Goal: Information Seeking & Learning: Learn about a topic

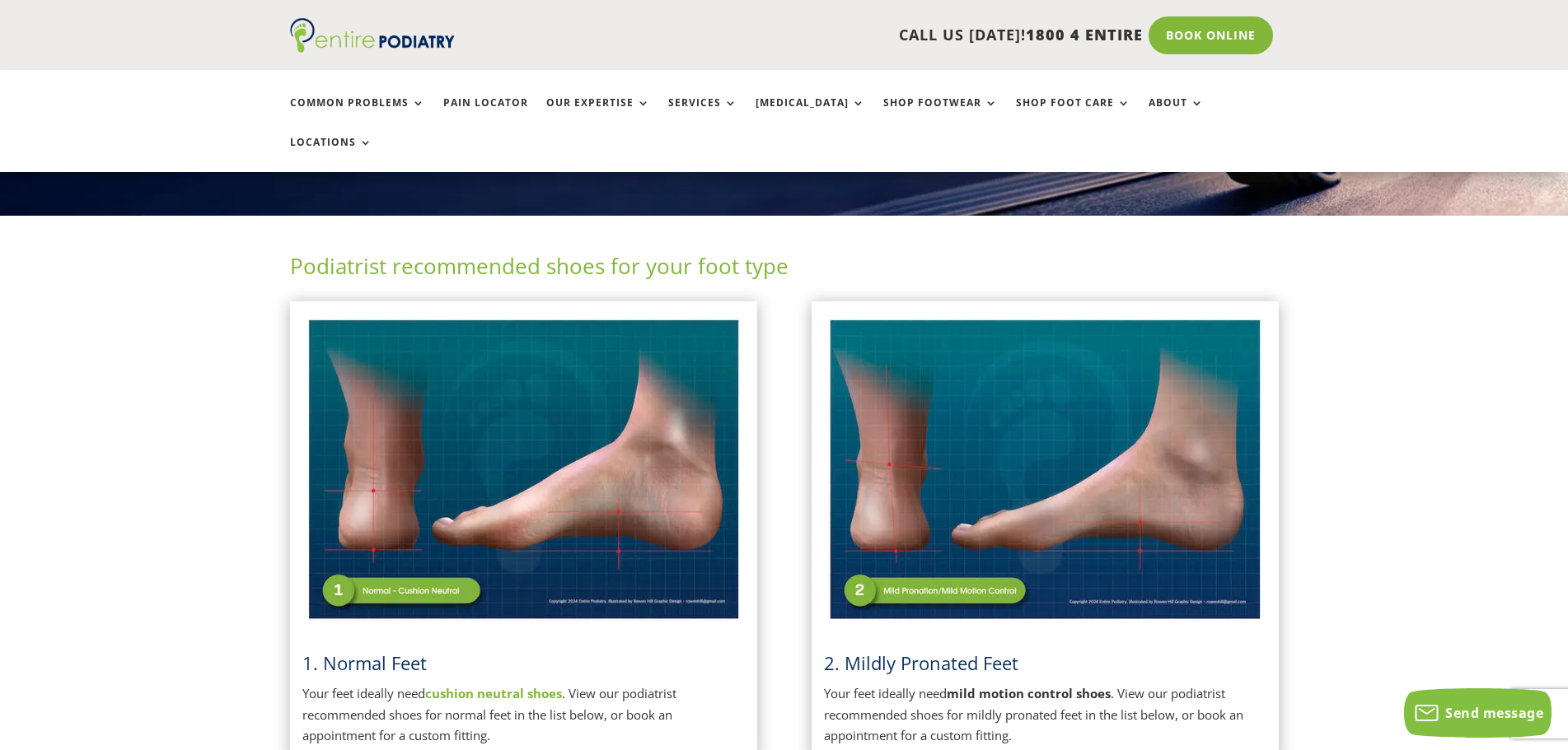
scroll to position [461, 0]
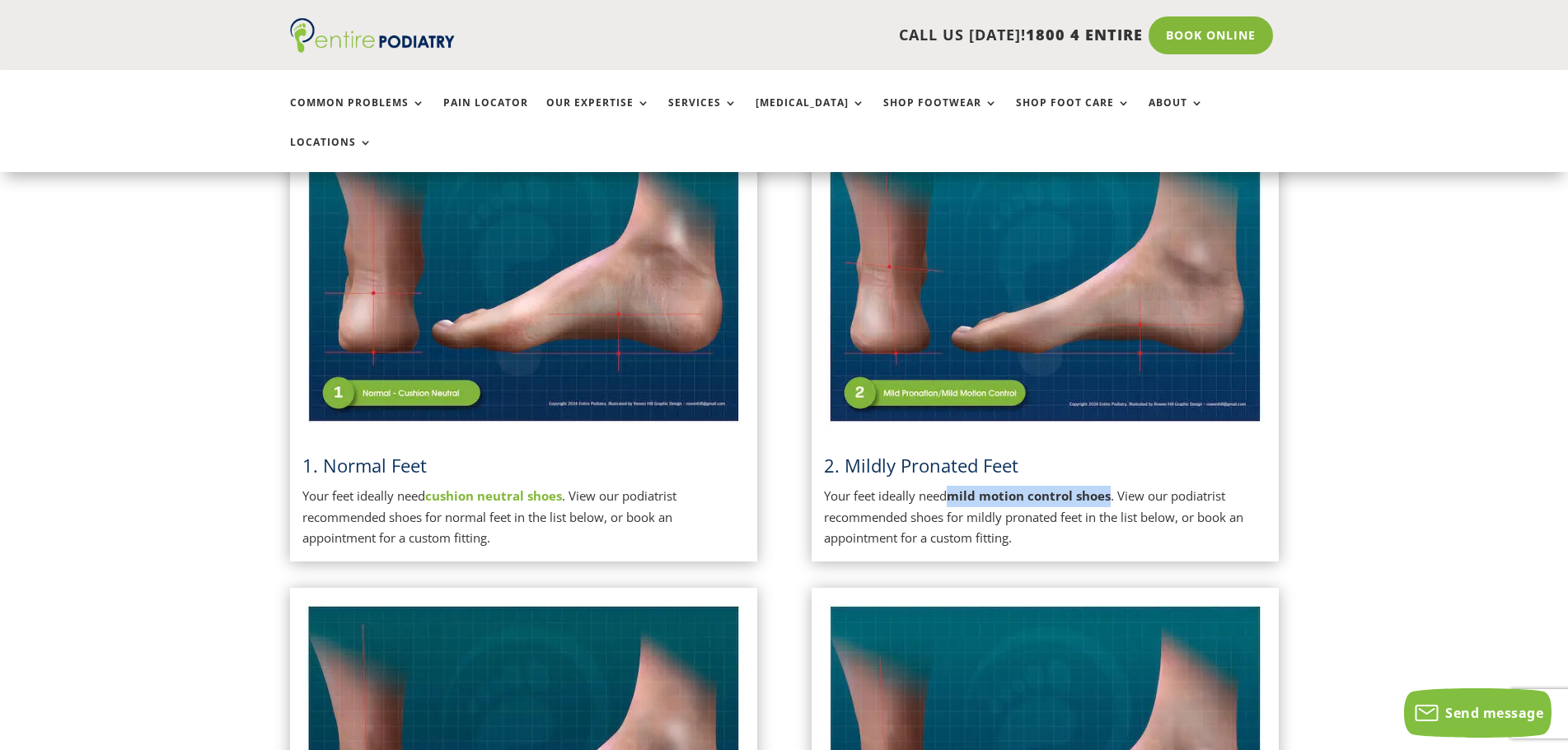
drag, startPoint x: 952, startPoint y: 459, endPoint x: 1111, endPoint y: 458, distance: 159.0
click at [1111, 488] on strong "mild motion control shoes" at bounding box center [1029, 496] width 164 height 17
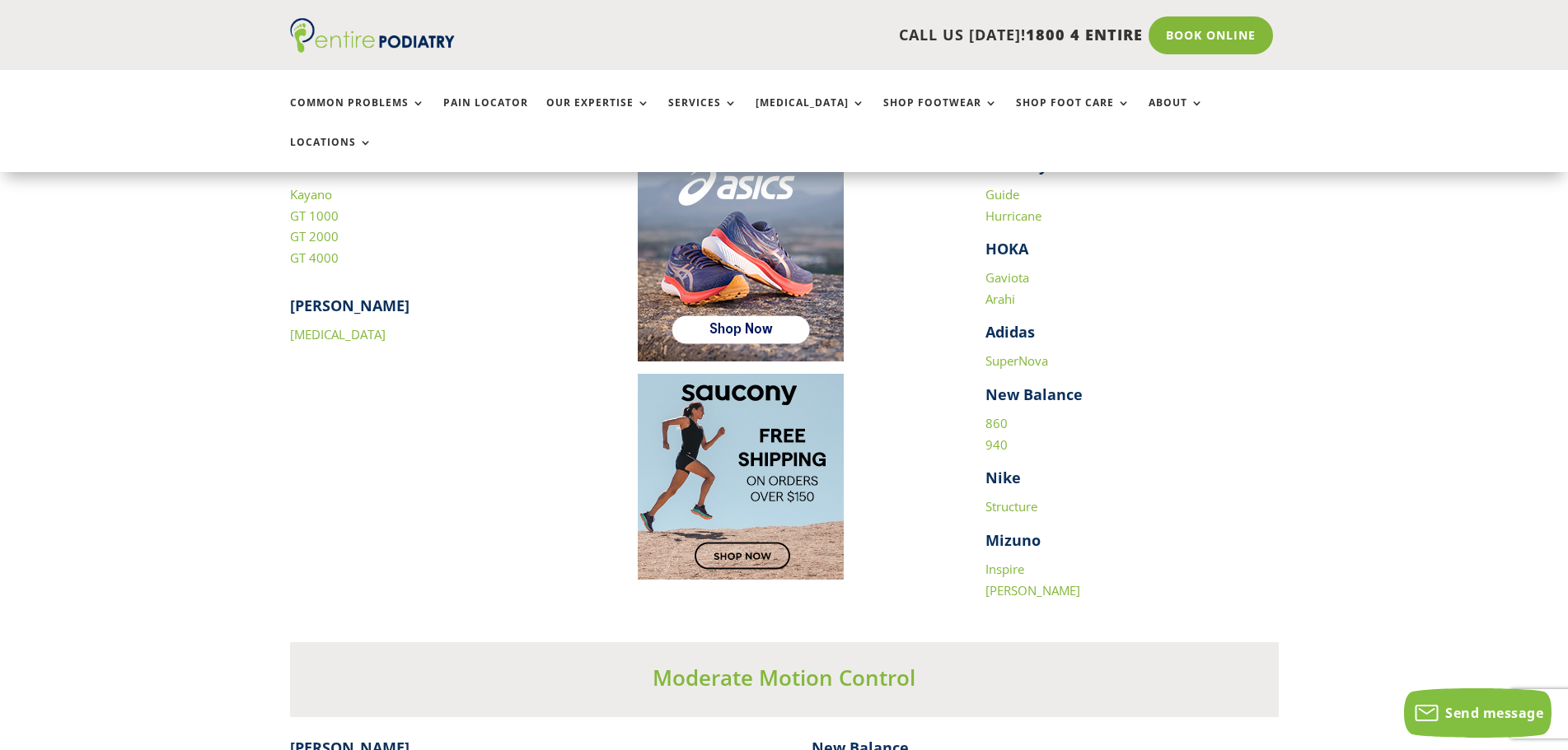
scroll to position [2373, 0]
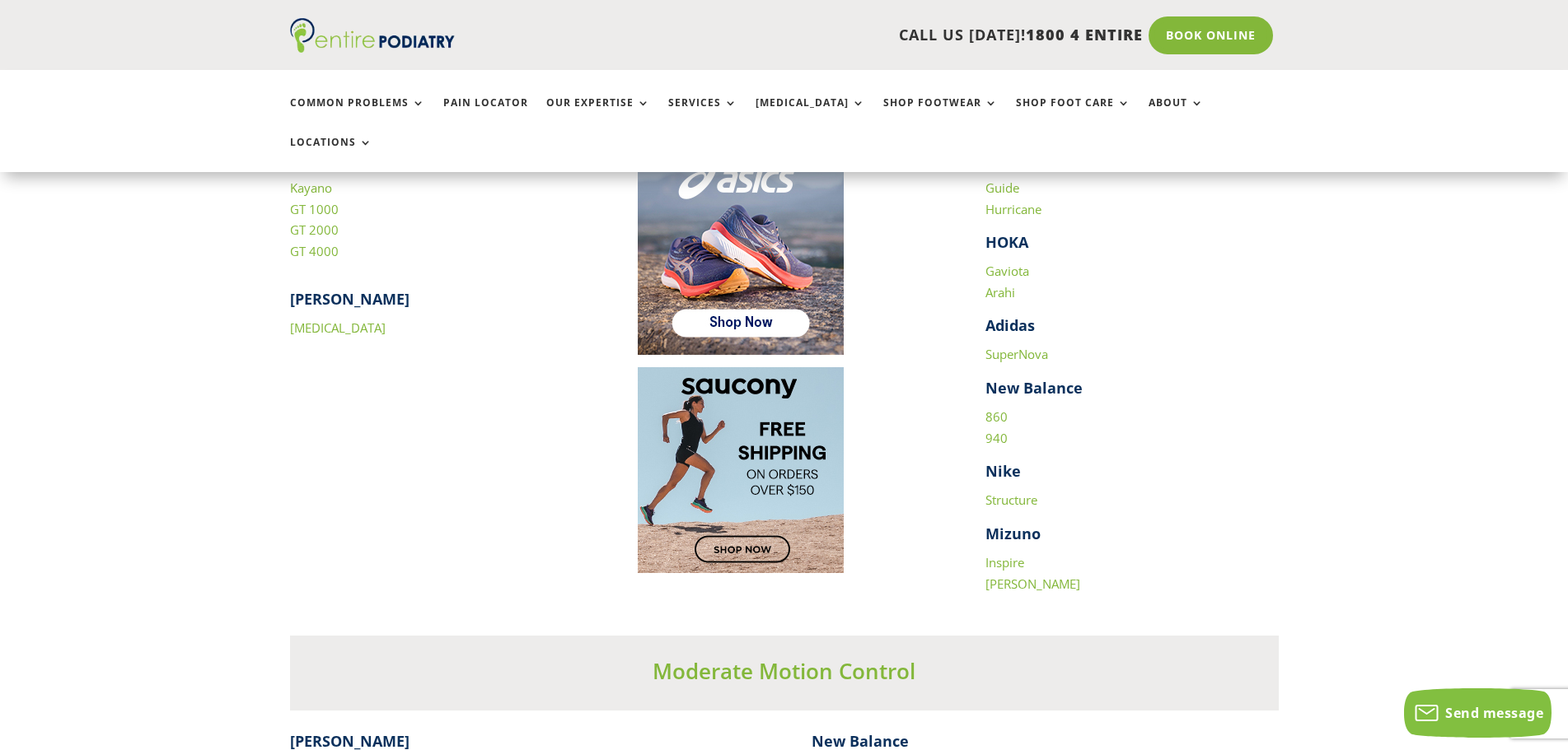
click at [1003, 492] on link "Structure" at bounding box center [1011, 500] width 52 height 17
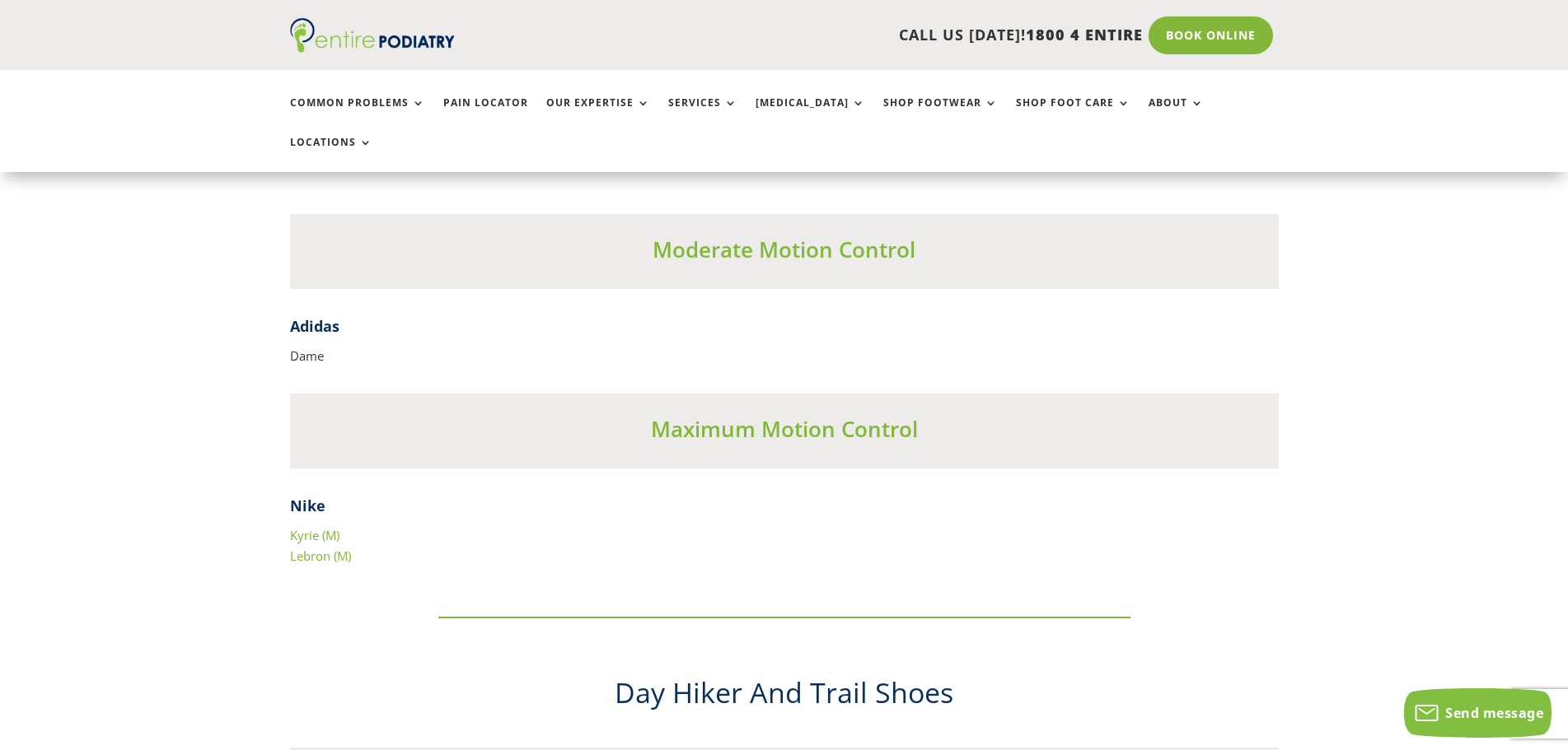
scroll to position [6788, 0]
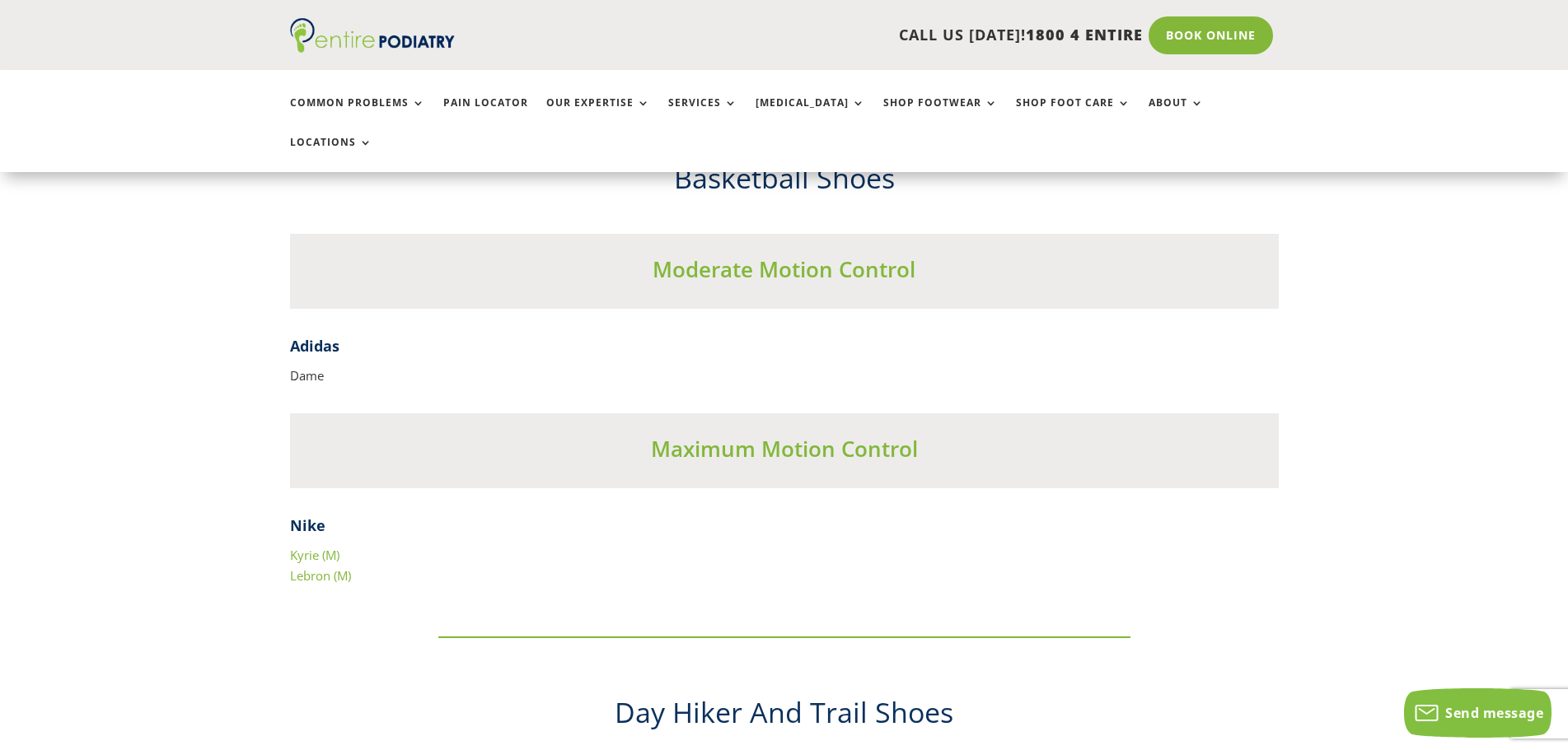
click at [306, 547] on link "Kyrie (M)" at bounding box center [314, 555] width 49 height 17
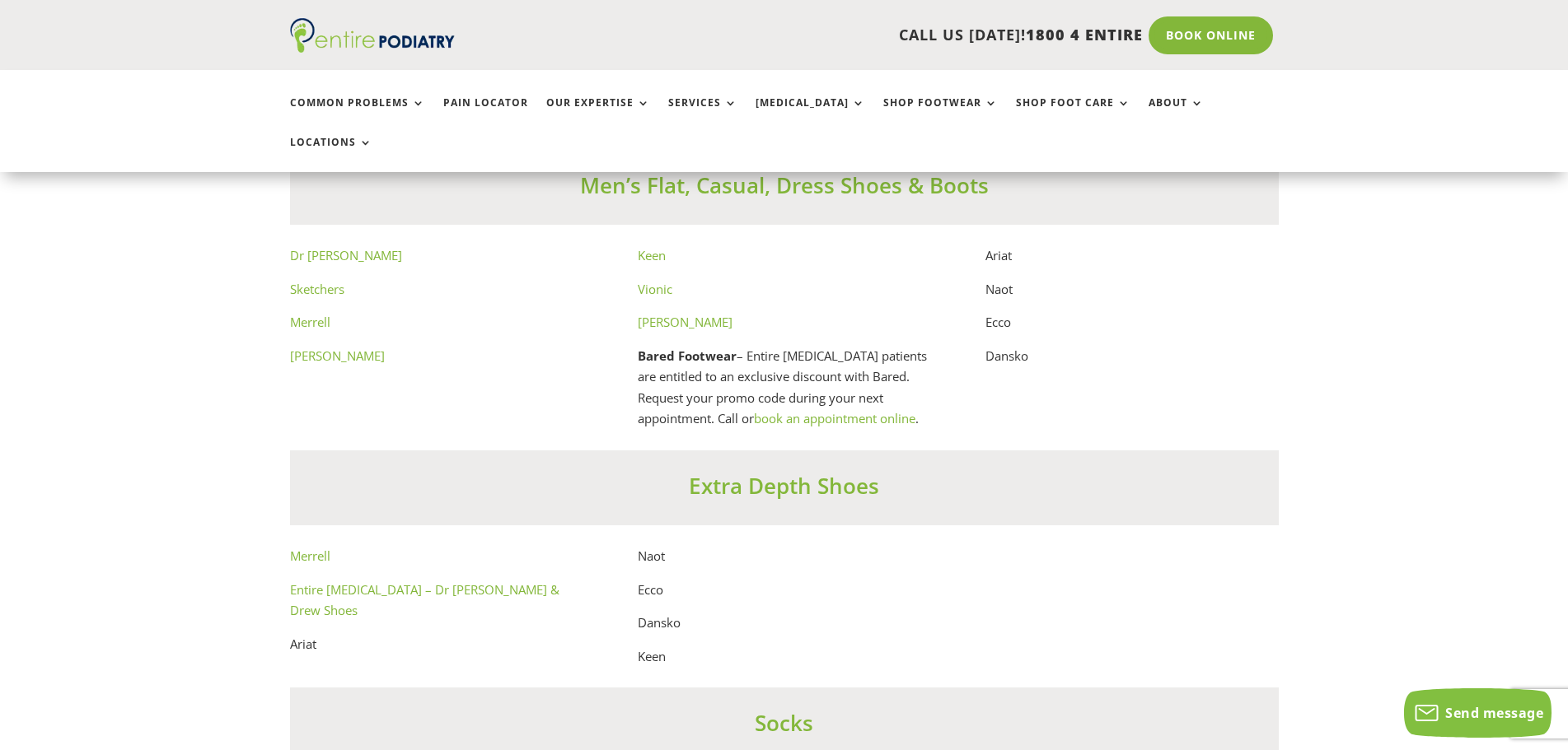
scroll to position [8962, 0]
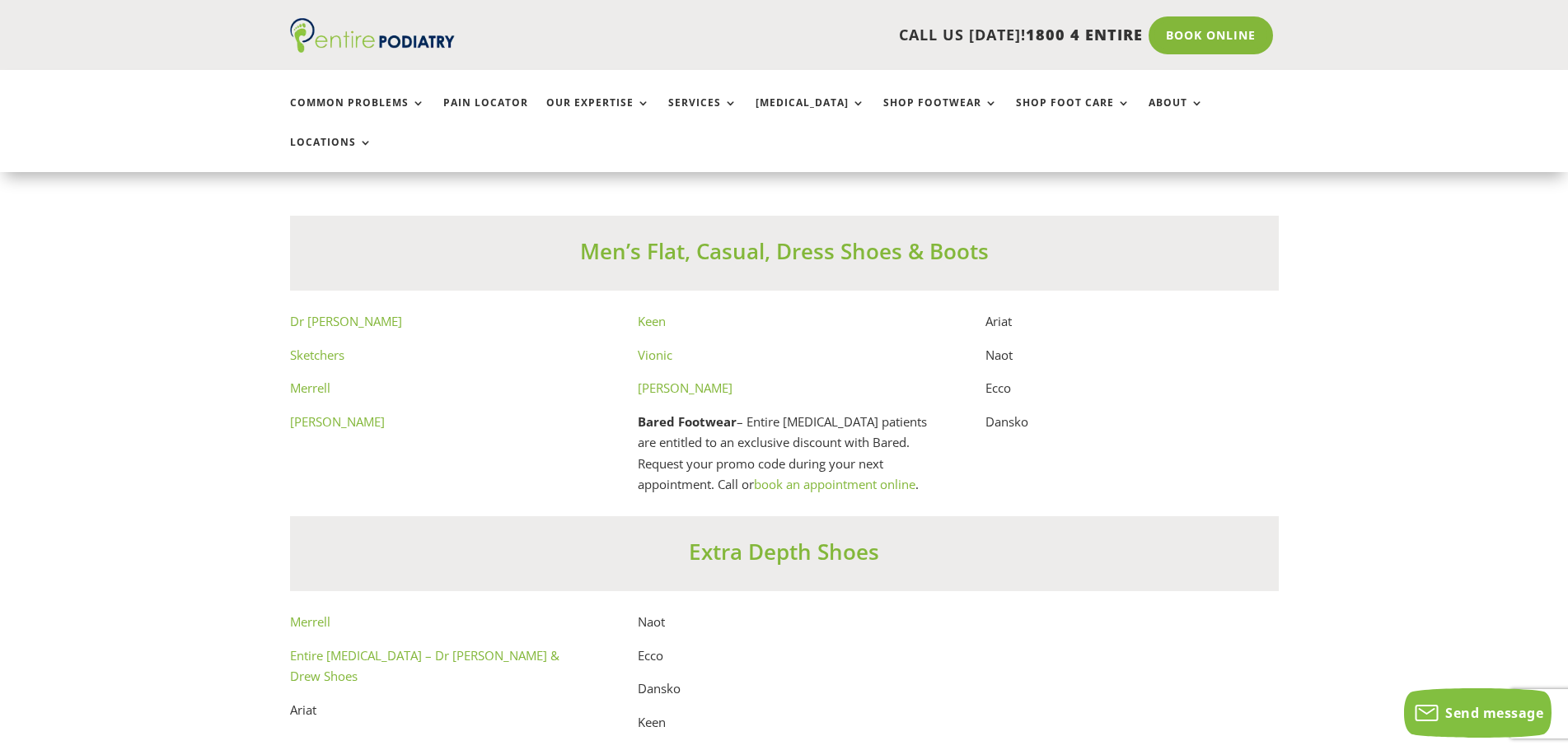
click at [318, 413] on link "[PERSON_NAME]" at bounding box center [337, 421] width 95 height 17
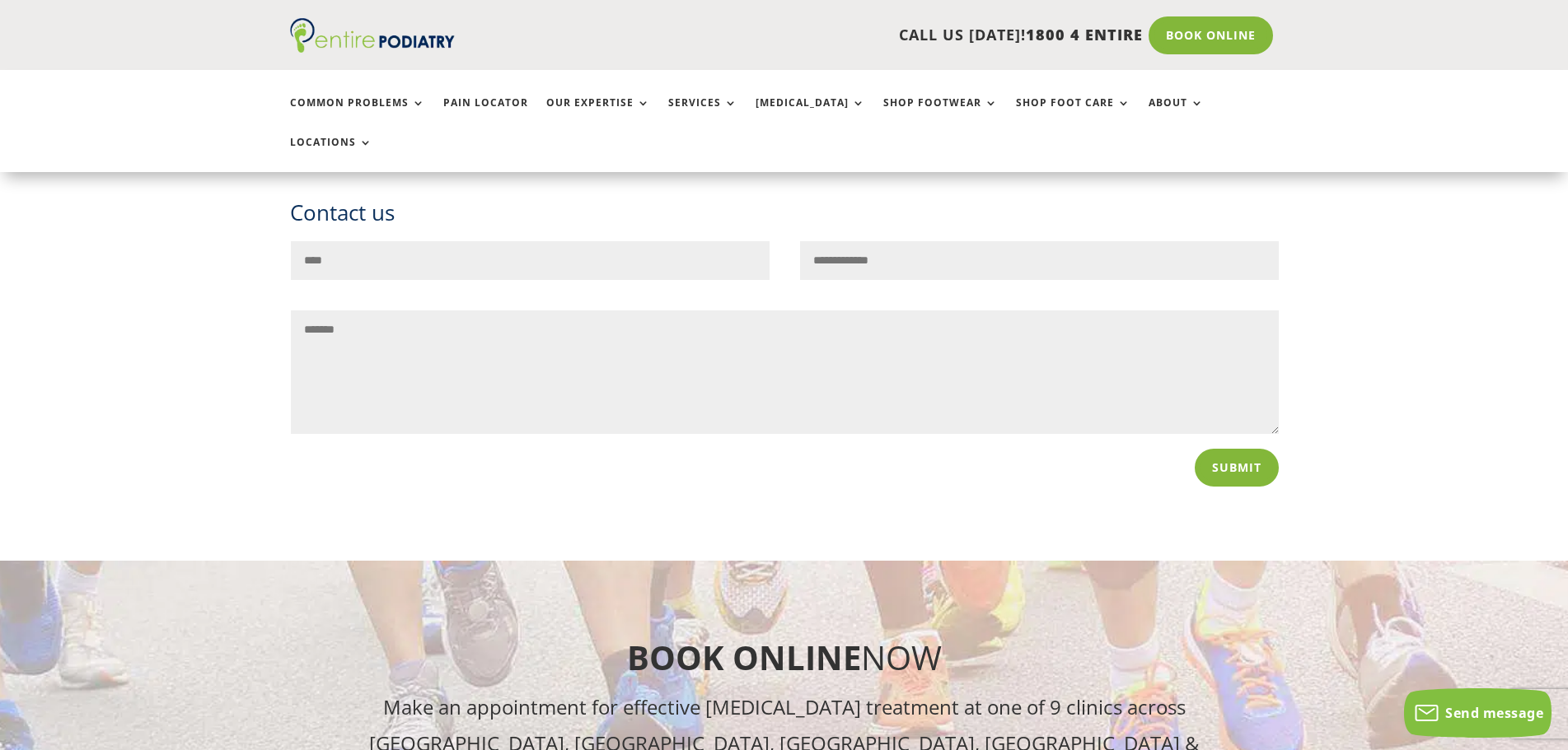
scroll to position [12257, 0]
